Goal: Task Accomplishment & Management: Manage account settings

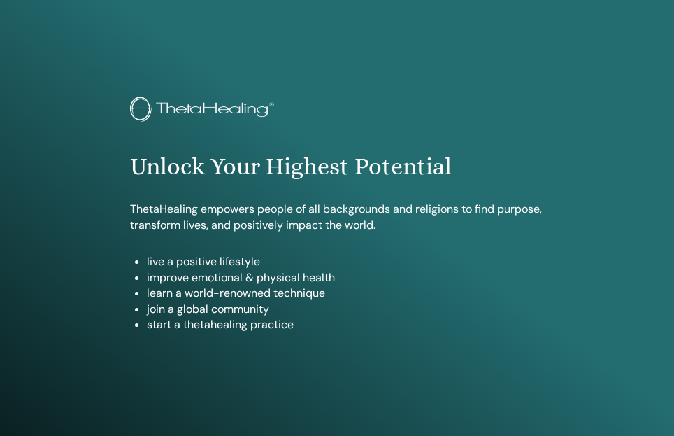
scroll to position [754, 0]
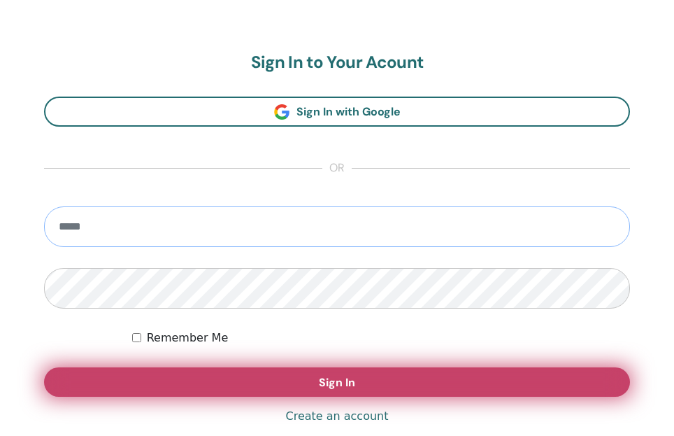
type input "**********"
click at [148, 375] on button "Sign In" at bounding box center [337, 381] width 586 height 29
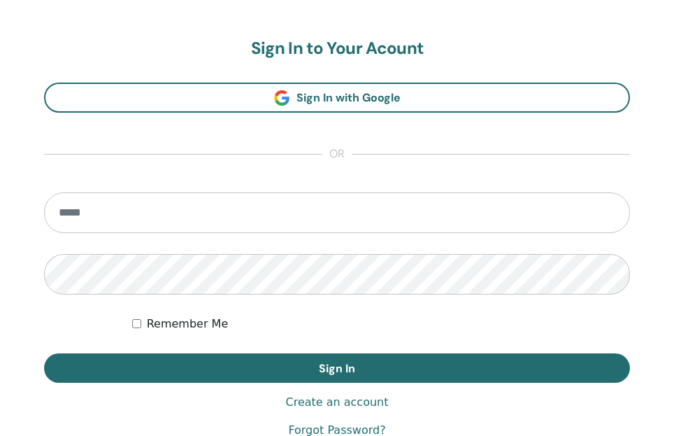
scroll to position [791, 0]
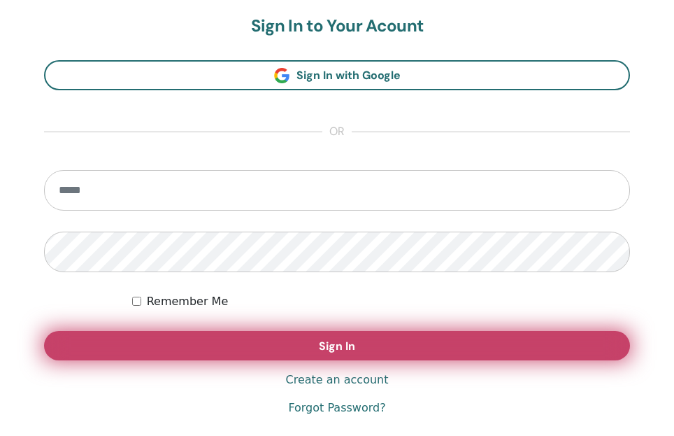
type input "**********"
click at [153, 338] on button "Sign In" at bounding box center [337, 345] width 586 height 29
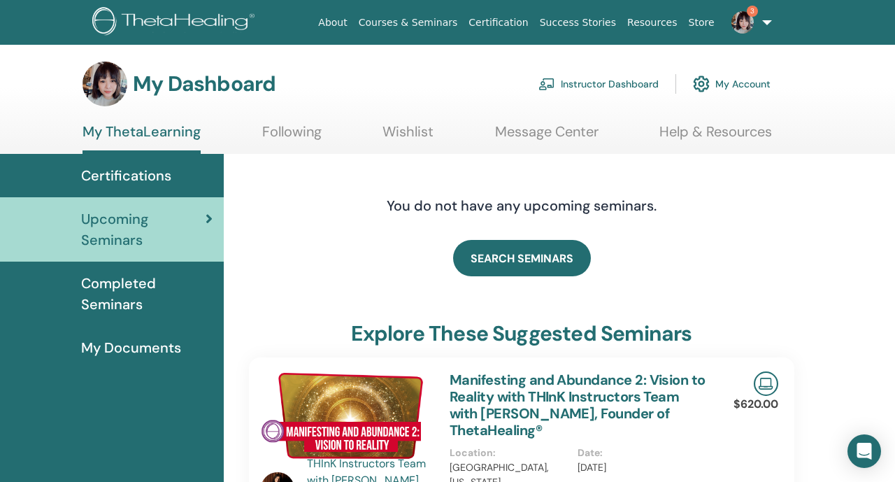
click at [564, 92] on link "Instructor Dashboard" at bounding box center [598, 84] width 120 height 31
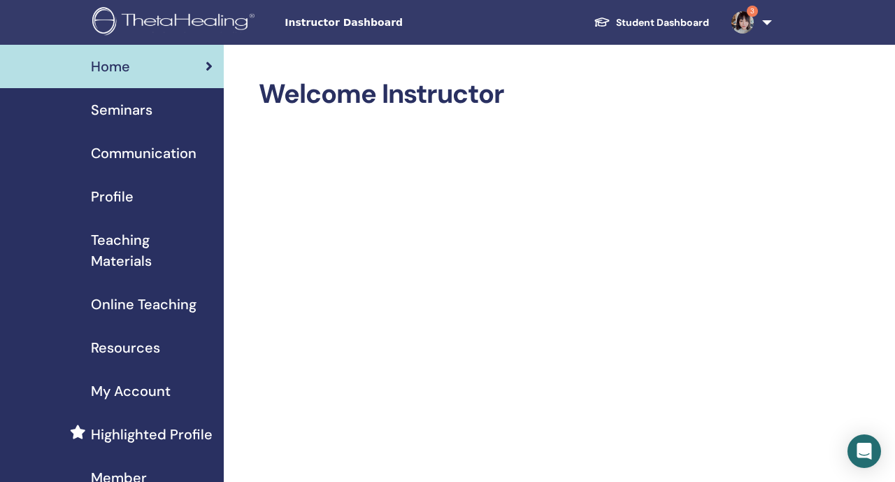
click at [186, 115] on div "Seminars" at bounding box center [111, 109] width 201 height 21
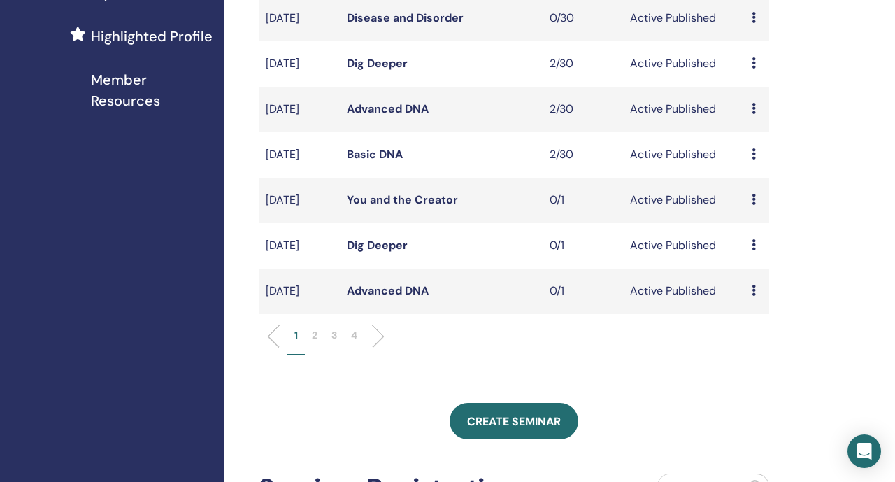
scroll to position [402, 0]
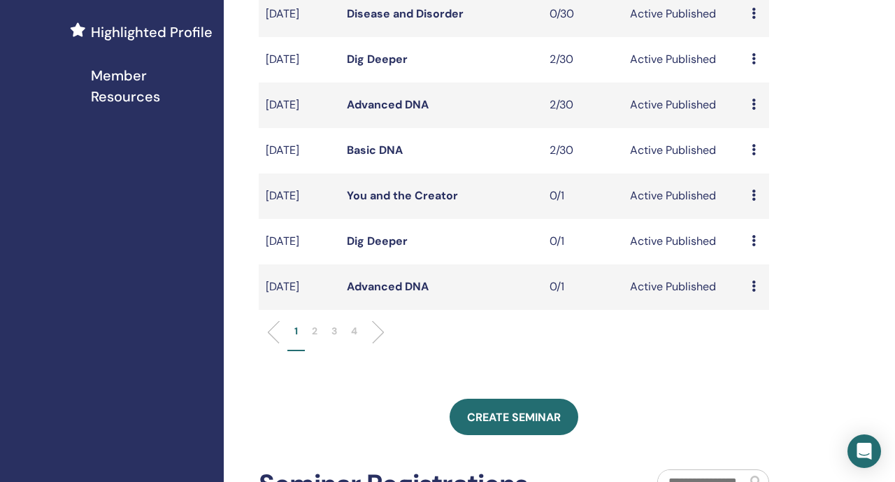
click at [313, 338] on p "2" at bounding box center [315, 331] width 6 height 15
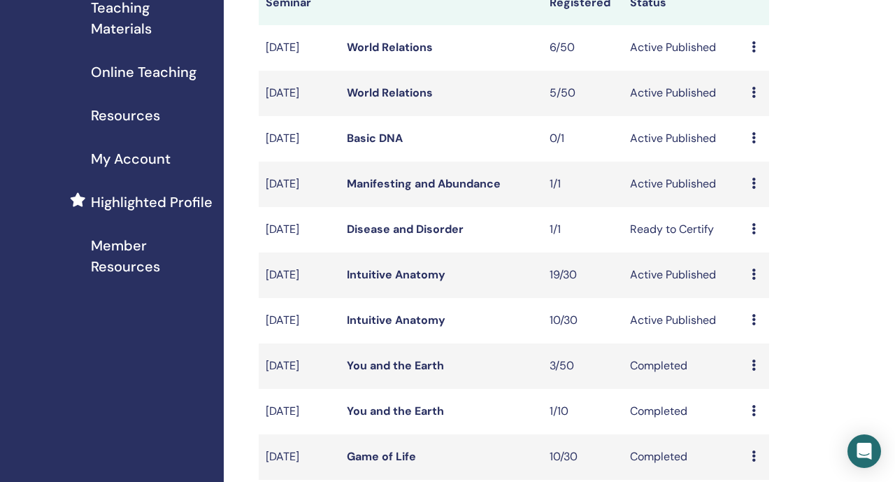
scroll to position [208, 0]
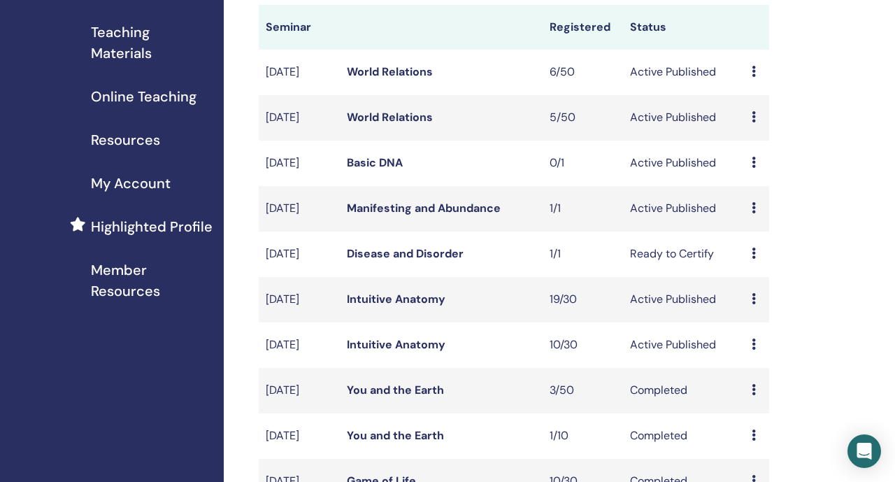
click at [393, 322] on td "Intuitive Anatomy" at bounding box center [441, 299] width 203 height 45
click at [394, 306] on link "Intuitive Anatomy" at bounding box center [396, 299] width 99 height 15
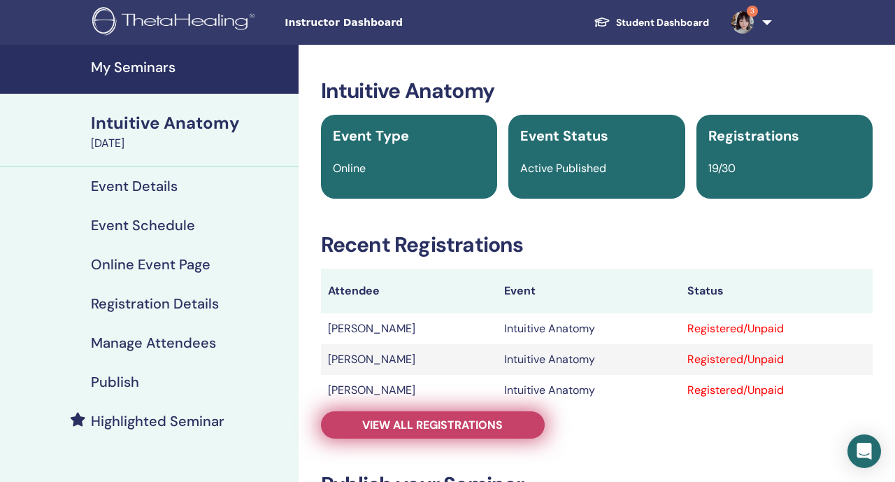
click at [357, 433] on link "View all registrations" at bounding box center [433, 424] width 224 height 27
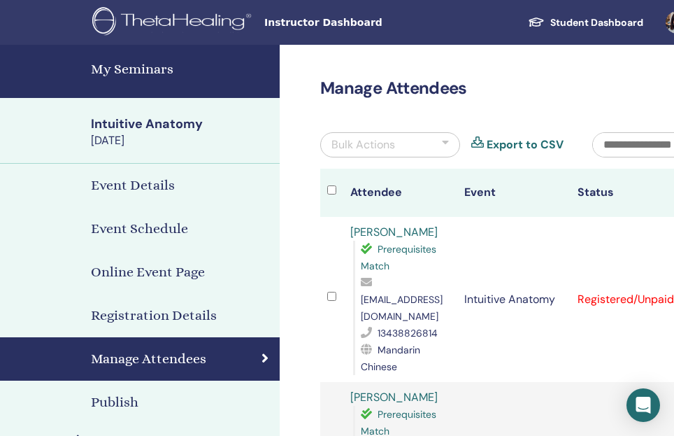
click at [394, 303] on span "[EMAIL_ADDRESS][DOMAIN_NAME]" at bounding box center [402, 307] width 82 height 29
copy span "[EMAIL_ADDRESS][DOMAIN_NAME]"
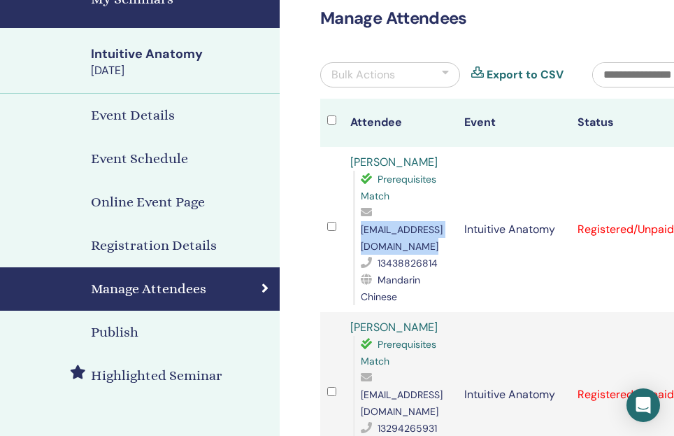
scroll to position [89, 0]
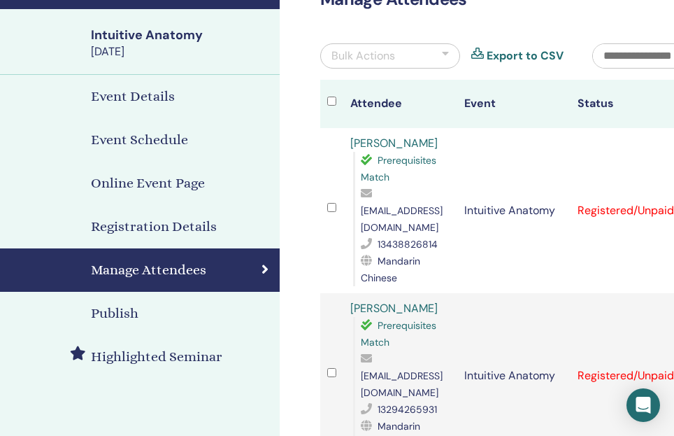
click at [386, 369] on span "[EMAIL_ADDRESS][DOMAIN_NAME]" at bounding box center [402, 383] width 82 height 29
copy span "[EMAIL_ADDRESS][DOMAIN_NAME]"
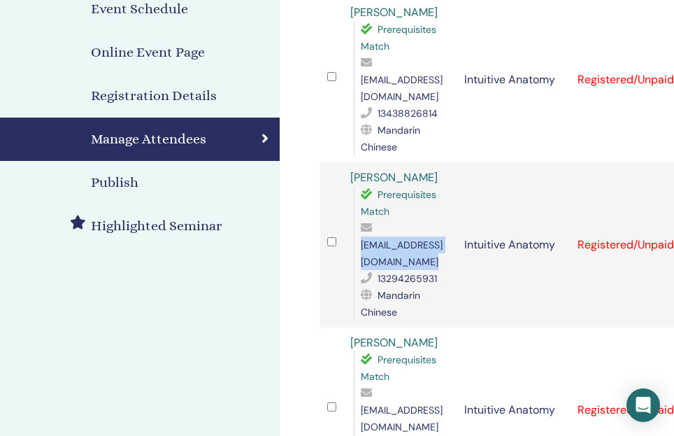
scroll to position [222, 0]
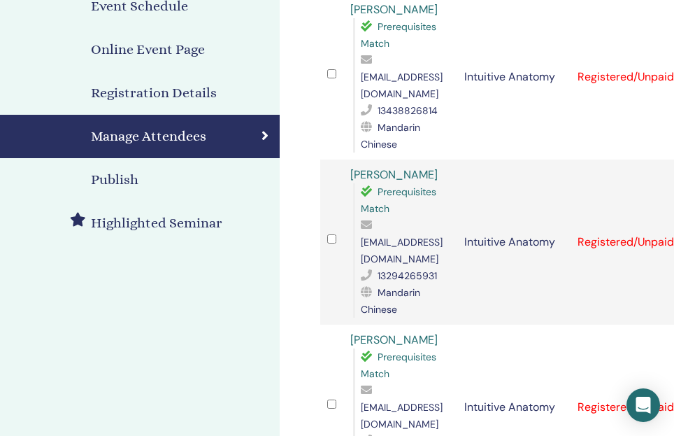
click at [390, 401] on span "[EMAIL_ADDRESS][DOMAIN_NAME]" at bounding box center [402, 415] width 82 height 29
copy span "[EMAIL_ADDRESS][DOMAIN_NAME]"
